Goal: Transaction & Acquisition: Purchase product/service

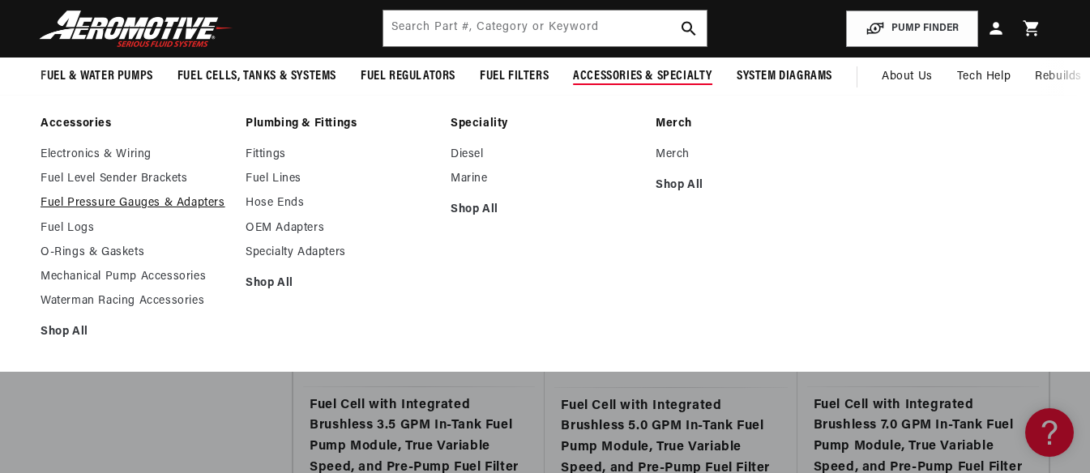
scroll to position [2432, 0]
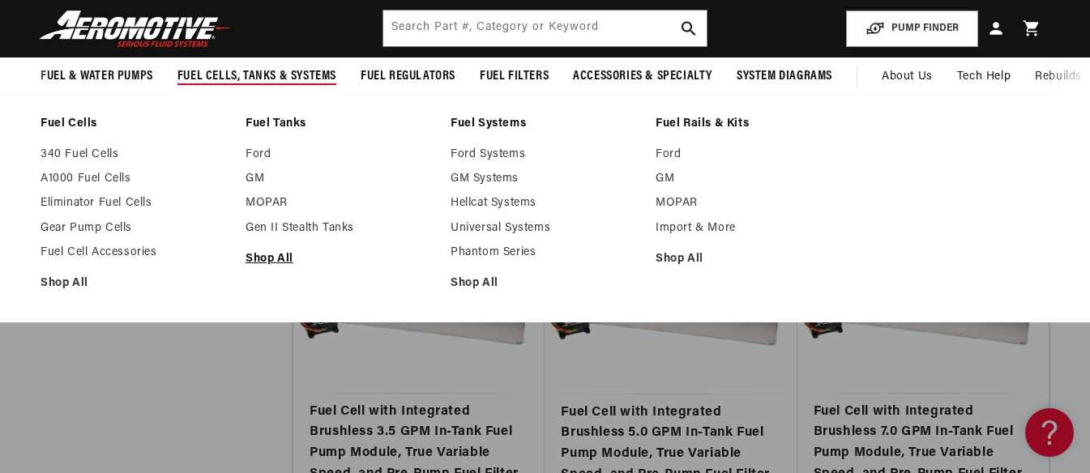
click at [282, 255] on link "Shop All" at bounding box center [340, 259] width 189 height 15
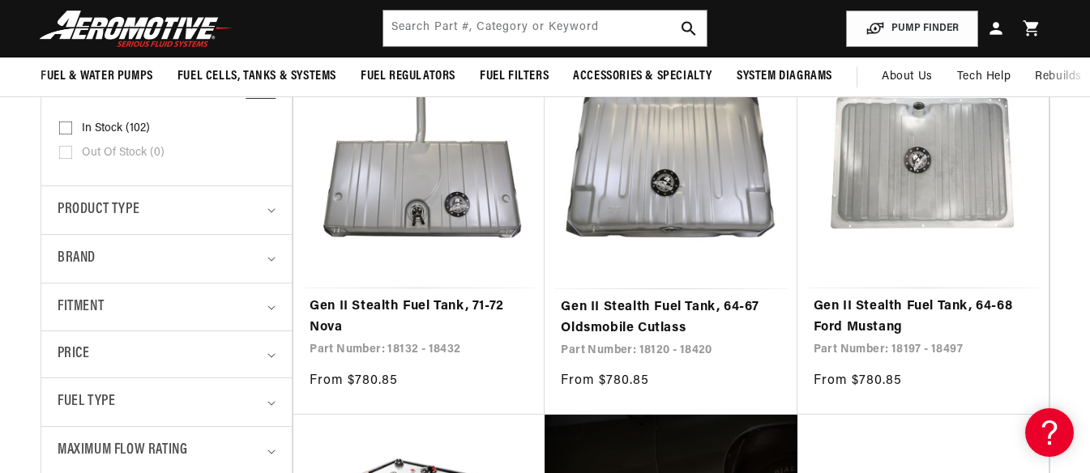
scroll to position [324, 0]
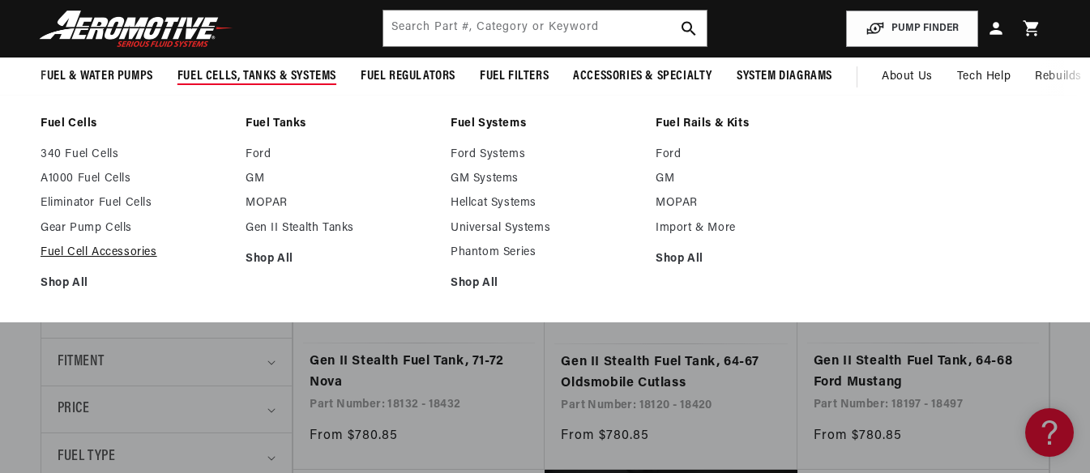
click at [92, 250] on link "Fuel Cell Accessories" at bounding box center [135, 253] width 189 height 15
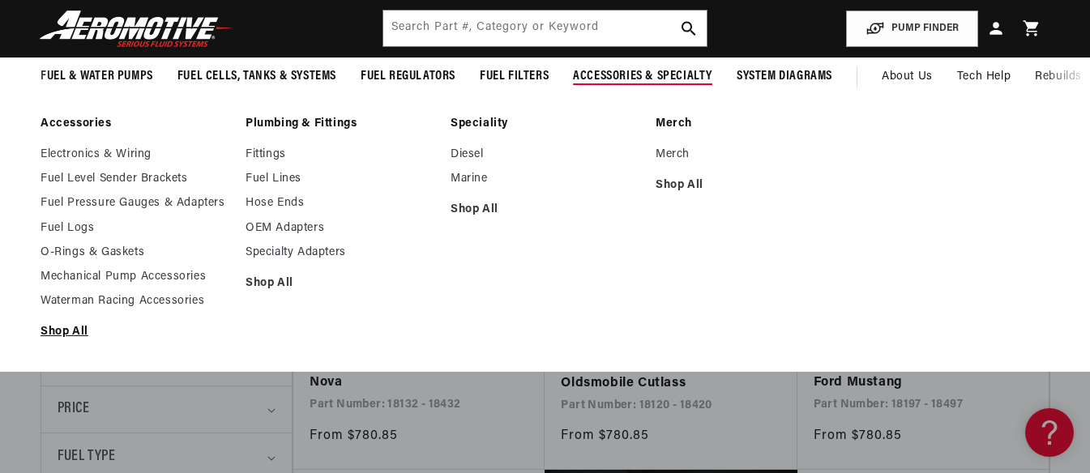
click at [83, 333] on link "Shop All" at bounding box center [135, 332] width 189 height 15
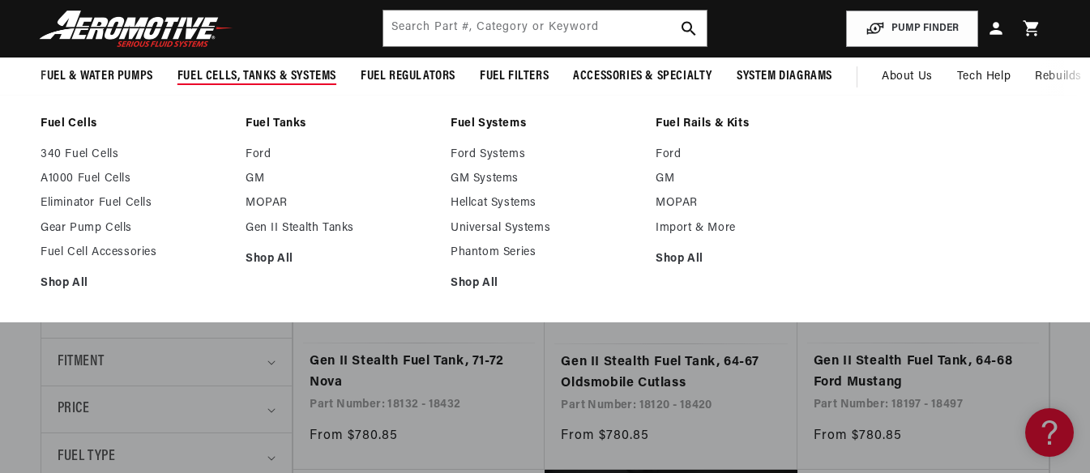
click at [309, 219] on ul "Ford GM MOPAR Gen II Stealth Tanks Shop All" at bounding box center [340, 207] width 189 height 119
click at [309, 229] on link "Gen II Stealth Tanks" at bounding box center [340, 228] width 189 height 15
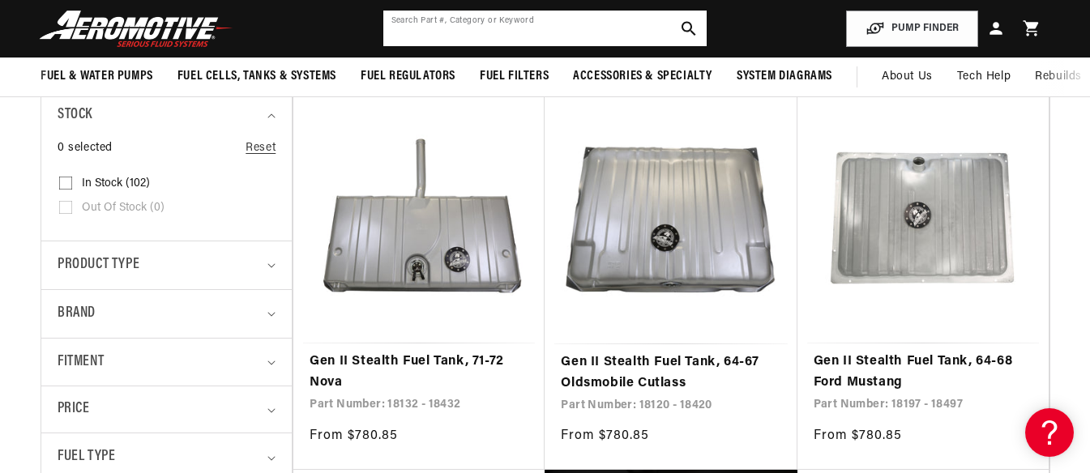
click at [549, 25] on input "text" at bounding box center [545, 29] width 324 height 36
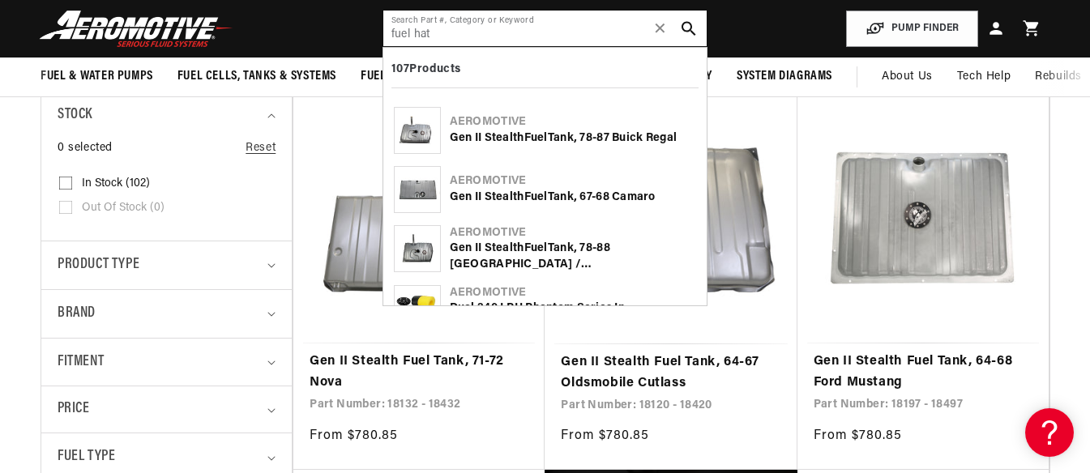
type input "fuel hat"
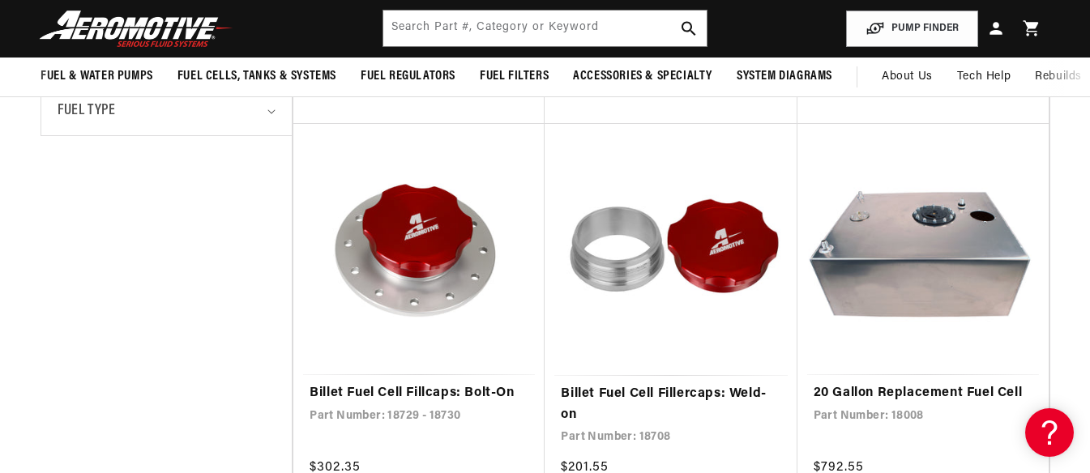
scroll to position [649, 0]
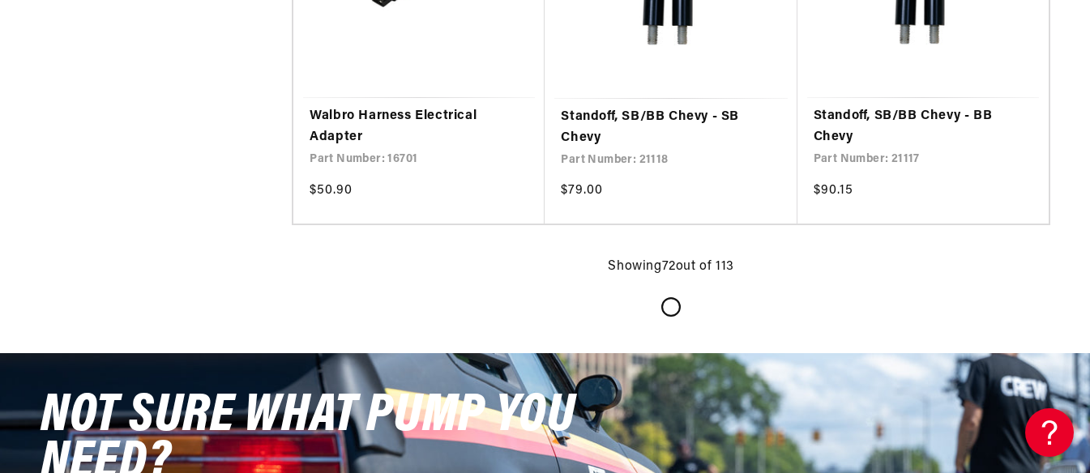
scroll to position [9405, 0]
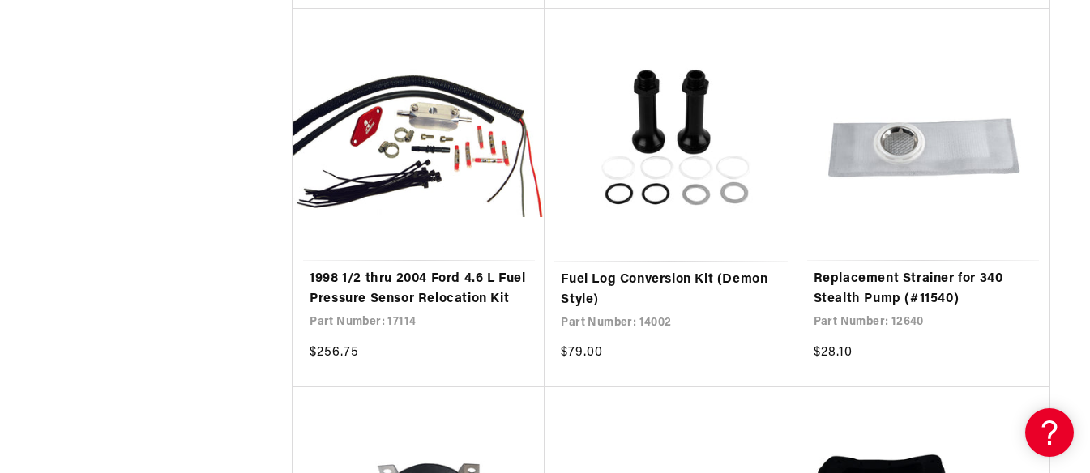
scroll to position [10540, 0]
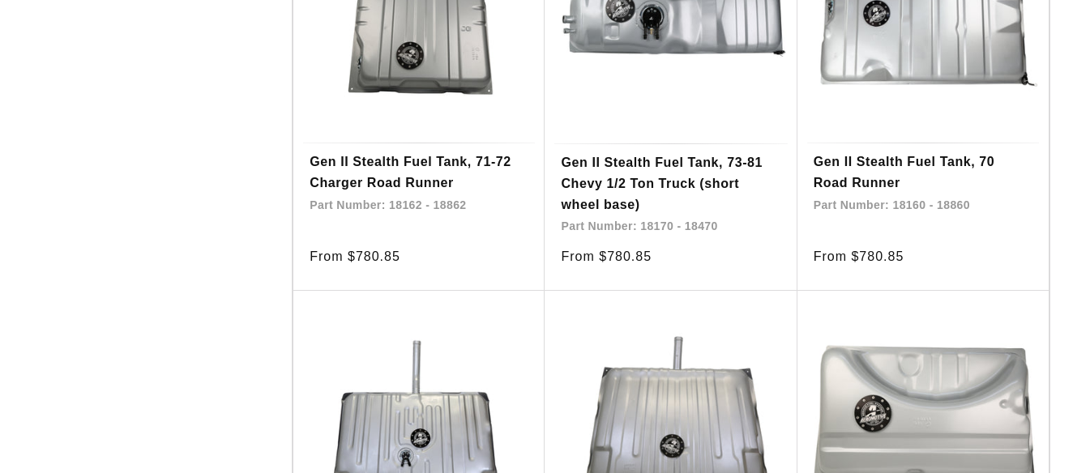
scroll to position [1784, 0]
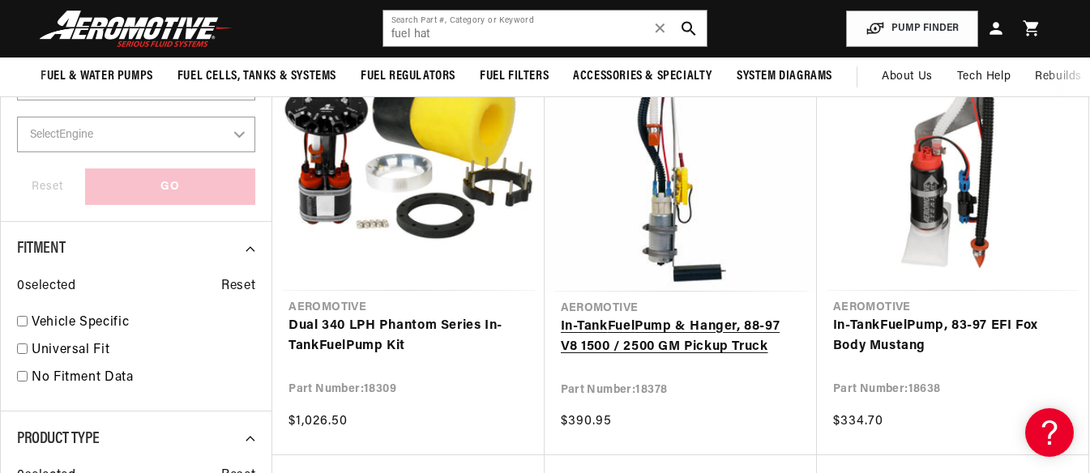
scroll to position [649, 0]
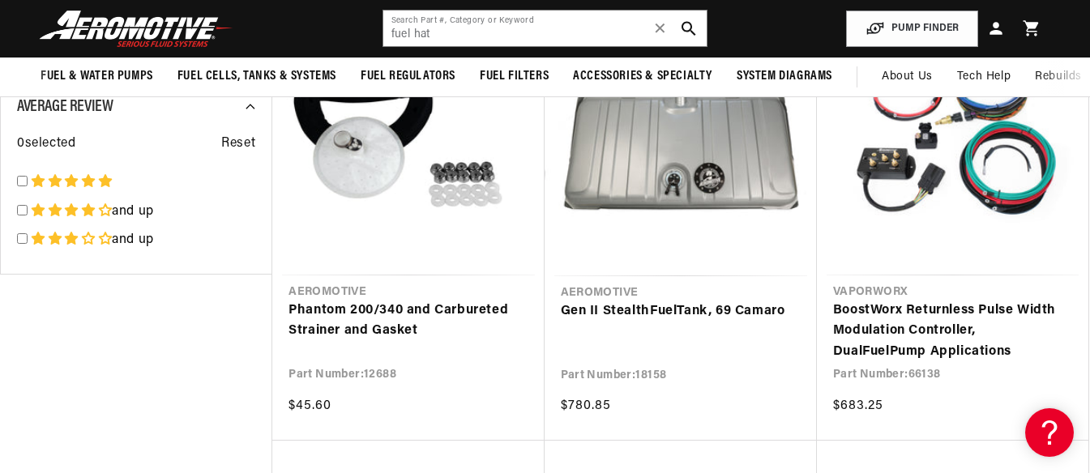
scroll to position [2432, 0]
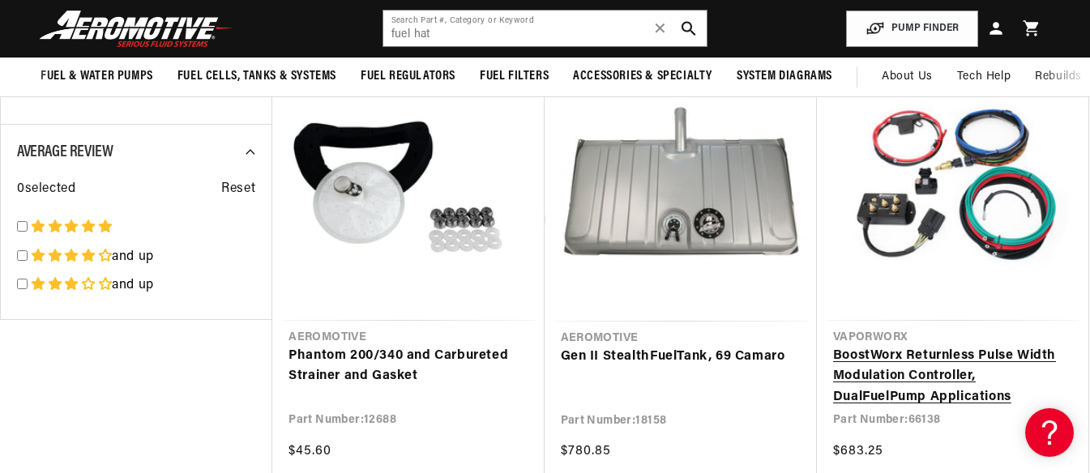
click at [893, 382] on link "BoostWorx Returnless Pulse Width Modulation Controller, Dual Fuel Pump Applicat…" at bounding box center [952, 377] width 239 height 62
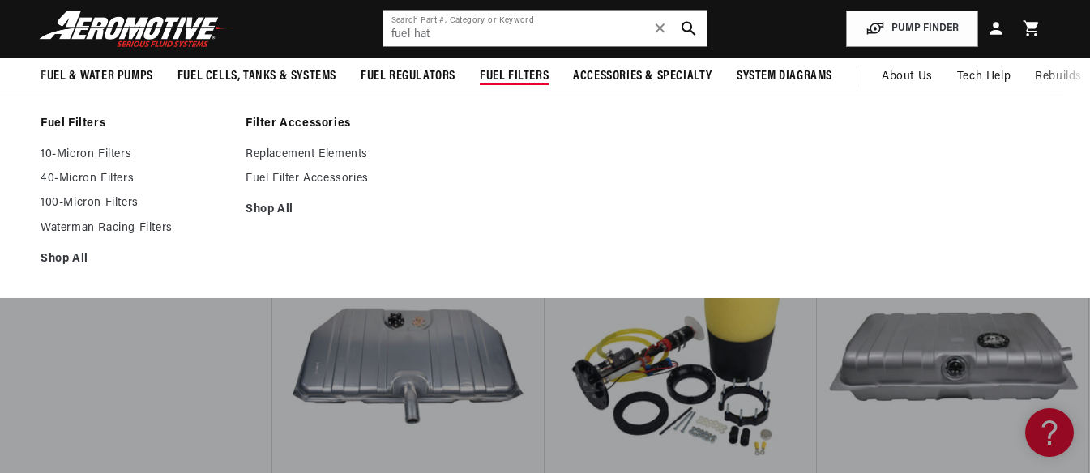
scroll to position [6567, 0]
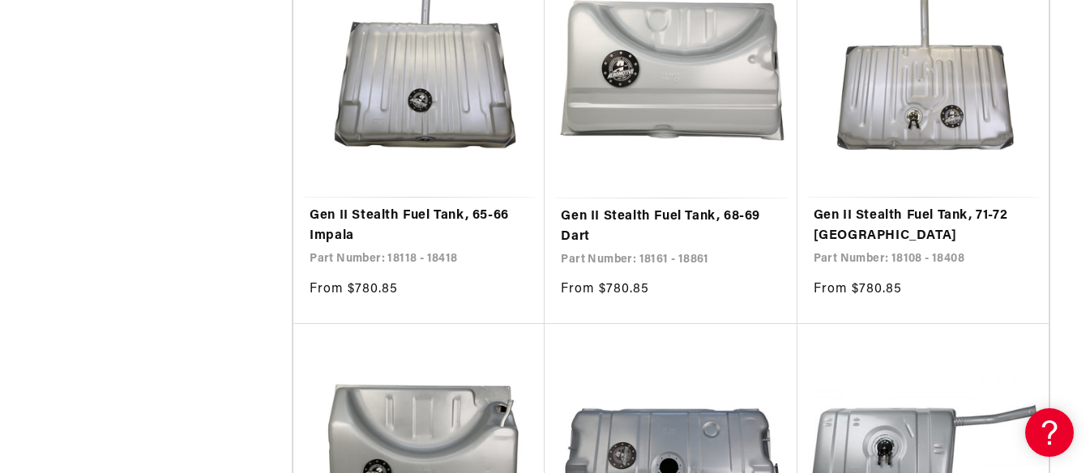
scroll to position [2432, 0]
